Goal: Navigation & Orientation: Find specific page/section

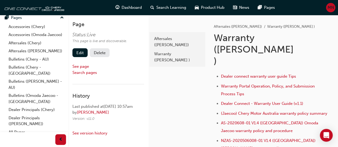
scroll to position [75, 0]
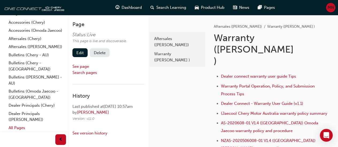
drag, startPoint x: 20, startPoint y: 128, endPoint x: 14, endPoint y: 128, distance: 5.9
click at [14, 128] on link "All Pages" at bounding box center [36, 128] width 60 height 8
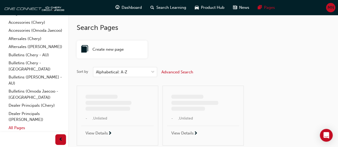
click at [14, 128] on link "All Pages" at bounding box center [36, 128] width 60 height 8
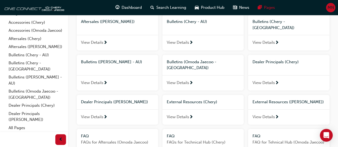
scroll to position [120, 0]
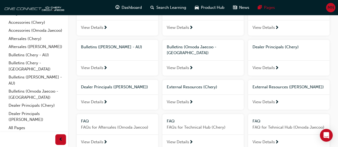
click at [263, 95] on div "View Details" at bounding box center [288, 102] width 81 height 15
